Goal: Information Seeking & Learning: Find specific fact

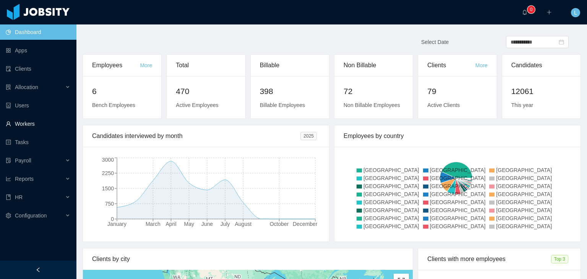
click at [34, 124] on link "Workers" at bounding box center [38, 123] width 65 height 15
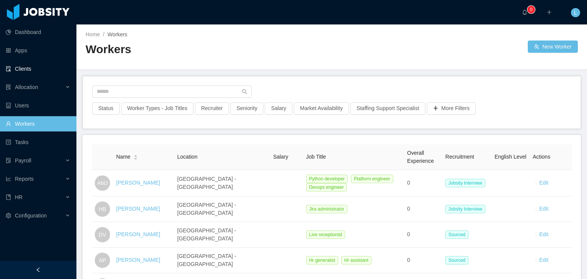
click at [32, 68] on link "Clients" at bounding box center [38, 68] width 65 height 15
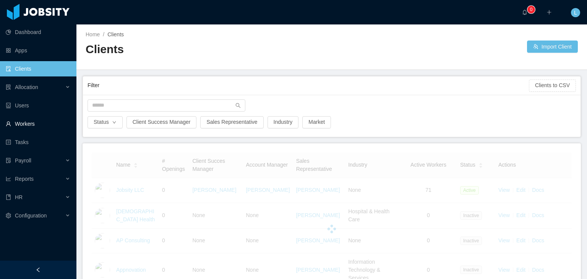
click at [17, 125] on link "Workers" at bounding box center [38, 123] width 65 height 15
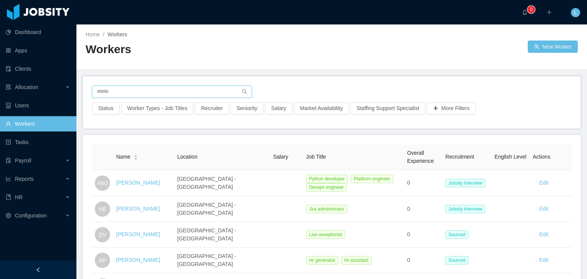
click at [128, 93] on input "text" at bounding box center [172, 92] width 160 height 12
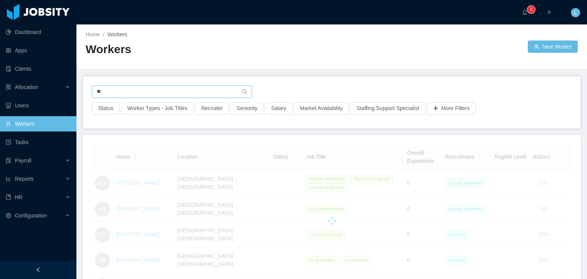
type input "*"
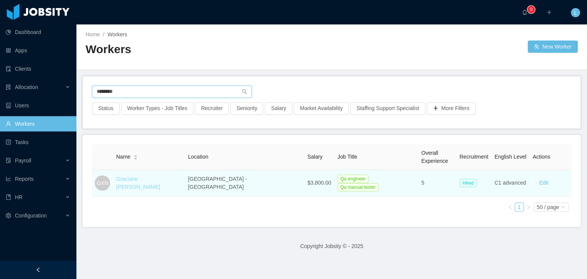
type input "********"
click at [160, 184] on link "Graciane [PERSON_NAME]" at bounding box center [138, 183] width 44 height 14
